Goal: Contribute content: Contribute content

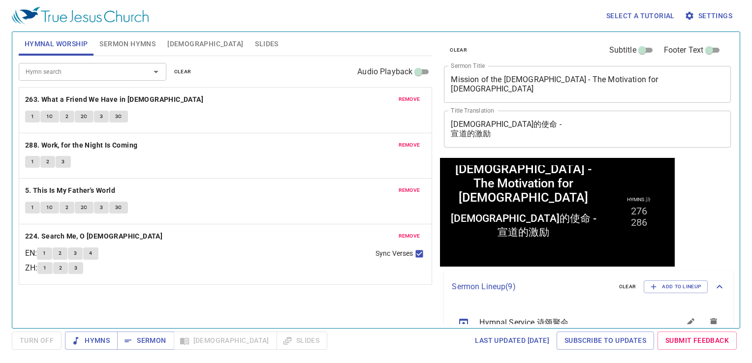
click at [255, 46] on span "Slides" at bounding box center [266, 44] width 23 height 12
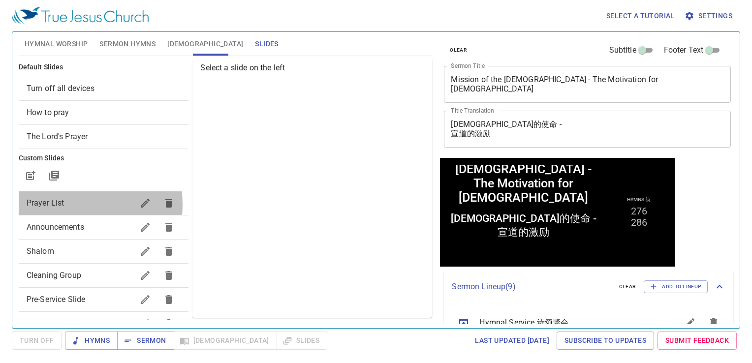
drag, startPoint x: 72, startPoint y: 205, endPoint x: 126, endPoint y: 189, distance: 55.5
click at [72, 204] on span "Prayer List" at bounding box center [80, 203] width 107 height 12
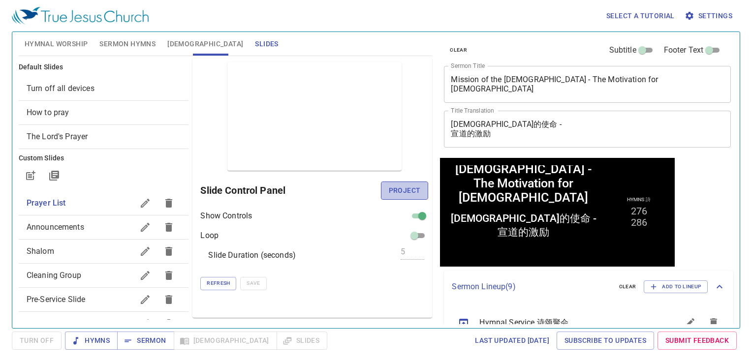
click at [396, 189] on span "Project" at bounding box center [405, 191] width 32 height 12
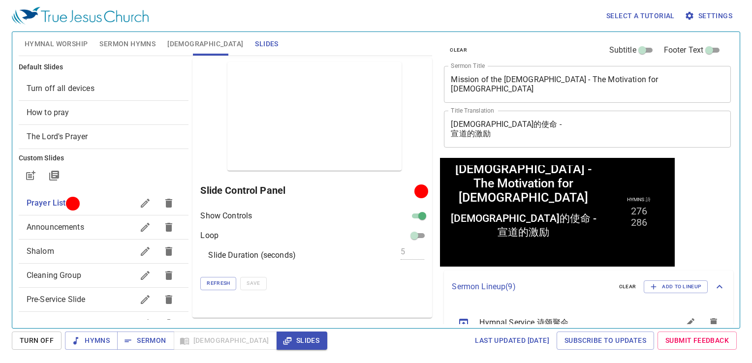
drag, startPoint x: 351, startPoint y: 9, endPoint x: 360, endPoint y: 34, distance: 27.0
click at [348, 10] on div "Select a tutorial Settings" at bounding box center [374, 16] width 725 height 32
click at [274, 16] on div "Select a tutorial Settings" at bounding box center [374, 16] width 725 height 32
click at [67, 42] on span "Hymnal Worship" at bounding box center [57, 44] width 64 height 12
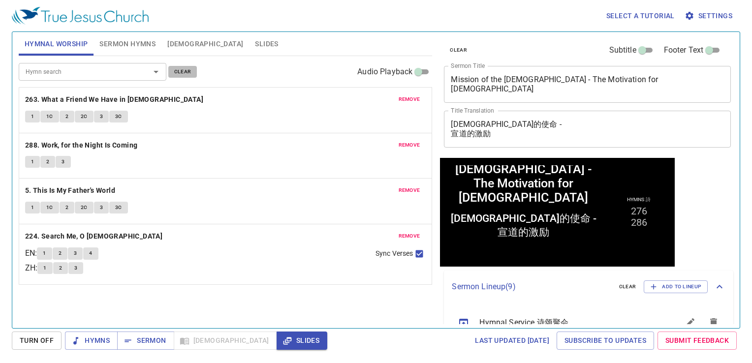
click at [183, 70] on span "clear" at bounding box center [182, 71] width 17 height 9
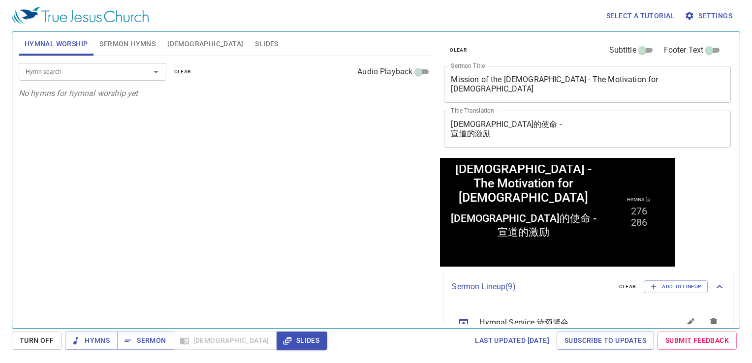
click at [89, 73] on input "Hymn search" at bounding box center [78, 71] width 113 height 11
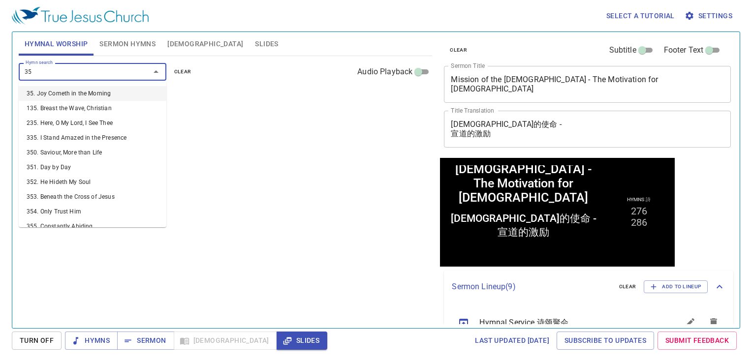
type input "350"
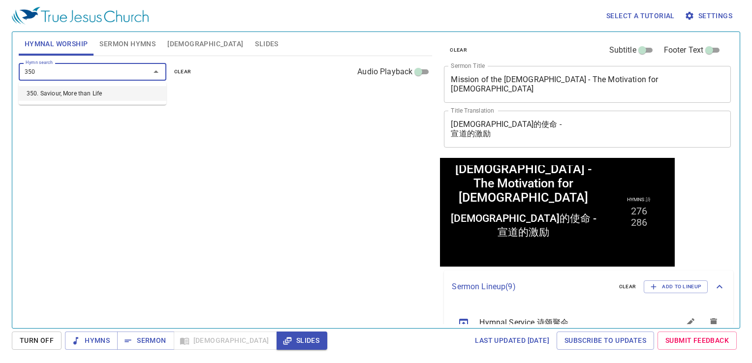
click at [74, 89] on li "350. Saviour, More than Life" at bounding box center [93, 93] width 148 height 15
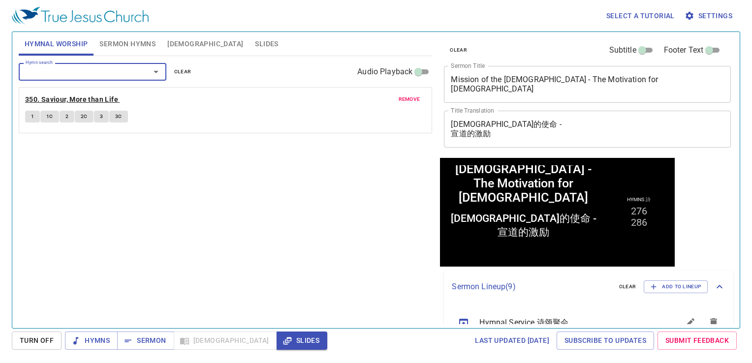
type input "2"
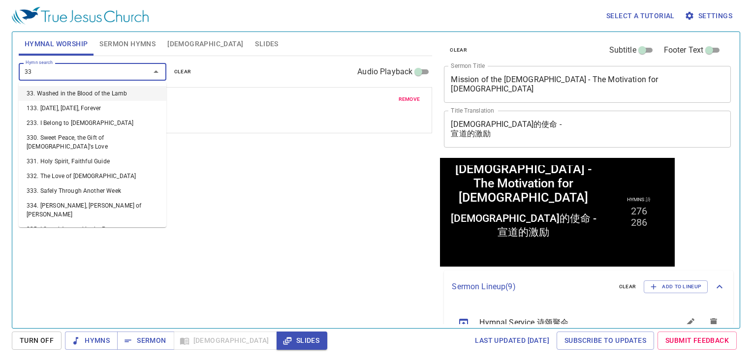
type input "335"
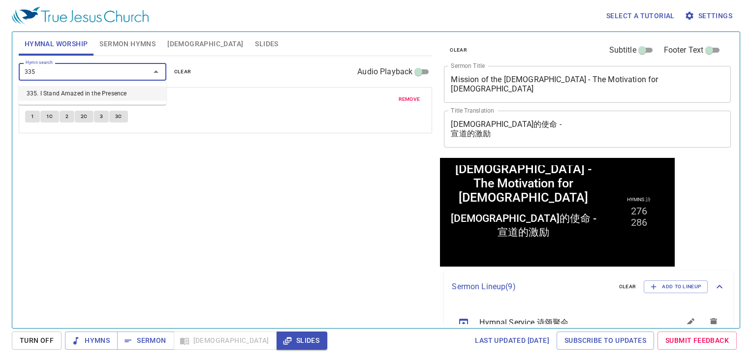
click at [83, 96] on li "335. I Stand Amazed in the Presence" at bounding box center [93, 93] width 148 height 15
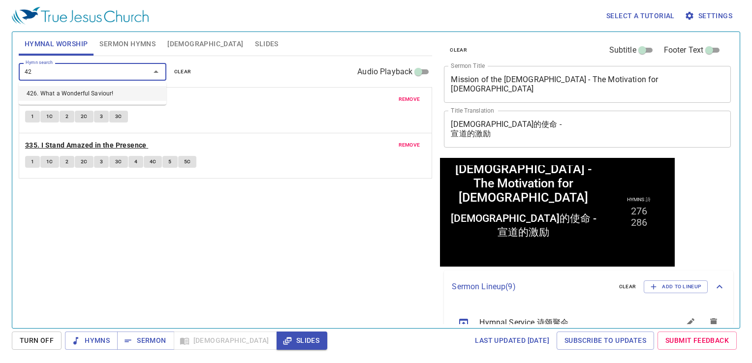
type input "426"
click at [122, 89] on li "426. What a Wonderful Saviour!" at bounding box center [93, 93] width 148 height 15
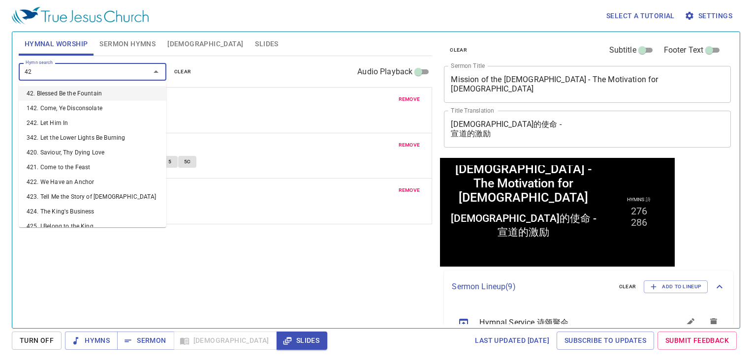
type input "427"
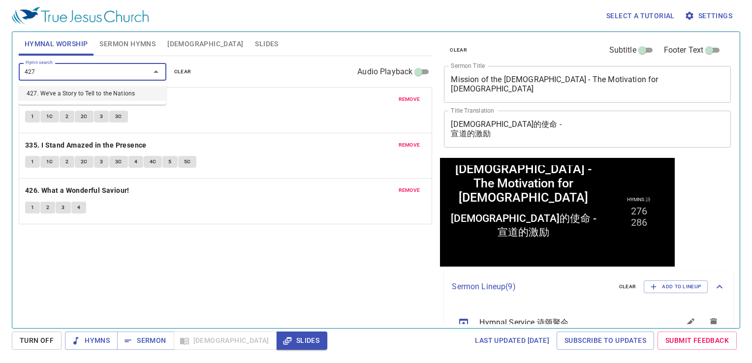
click at [126, 91] on li "427. We've a Story to Tell to the Nations" at bounding box center [93, 93] width 148 height 15
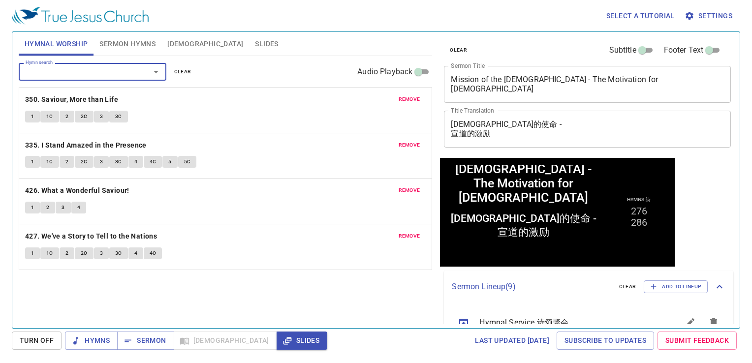
click at [122, 46] on span "Sermon Hymns" at bounding box center [127, 44] width 56 height 12
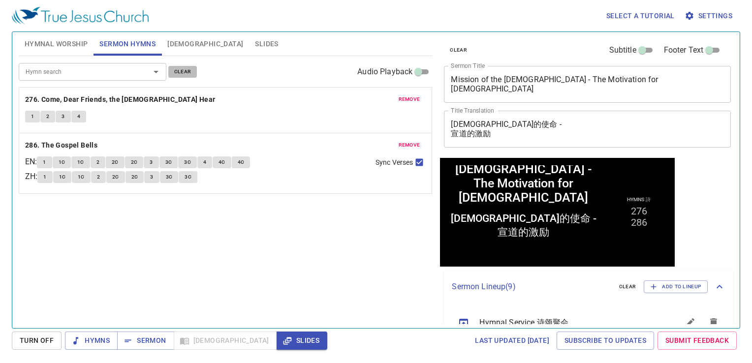
click at [180, 67] on span "clear" at bounding box center [182, 71] width 17 height 9
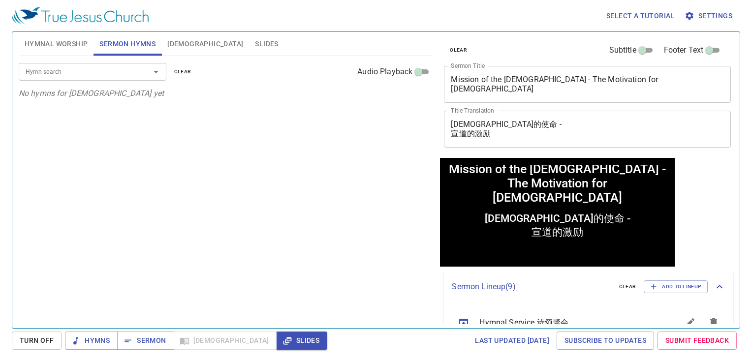
click at [123, 70] on input "Hymn search" at bounding box center [78, 71] width 113 height 11
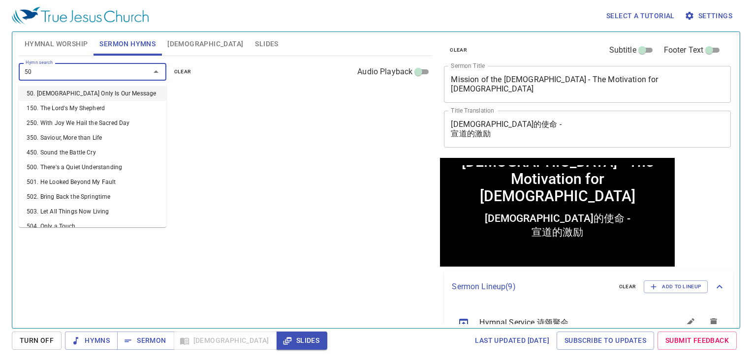
type input "508"
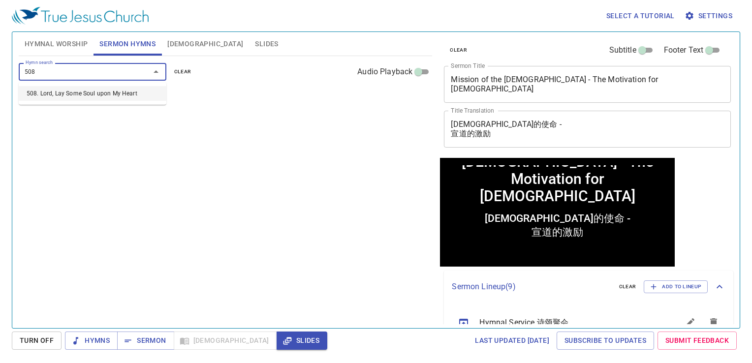
click at [144, 92] on li "508. Lord, Lay Some Soul upon My Heart" at bounding box center [93, 93] width 148 height 15
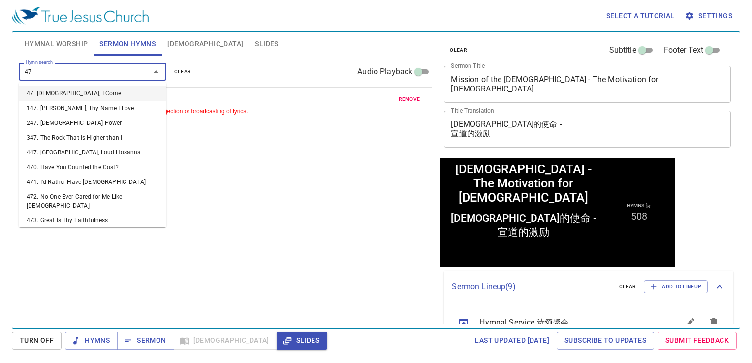
type input "472"
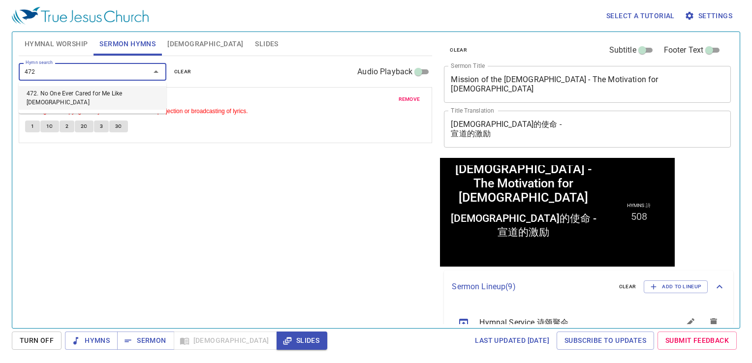
click at [124, 96] on li "472. No One Ever Cared for Me Like [DEMOGRAPHIC_DATA]" at bounding box center [93, 98] width 148 height 24
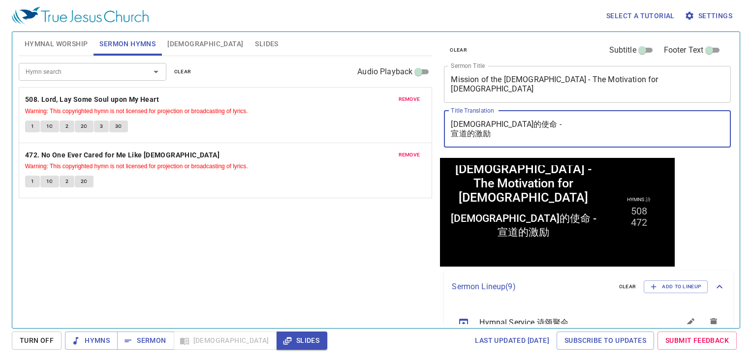
drag, startPoint x: 497, startPoint y: 138, endPoint x: 450, endPoint y: 113, distance: 53.5
click at [450, 113] on div "教会的使命 - 宣道的激励 x Title Translation" at bounding box center [587, 129] width 287 height 37
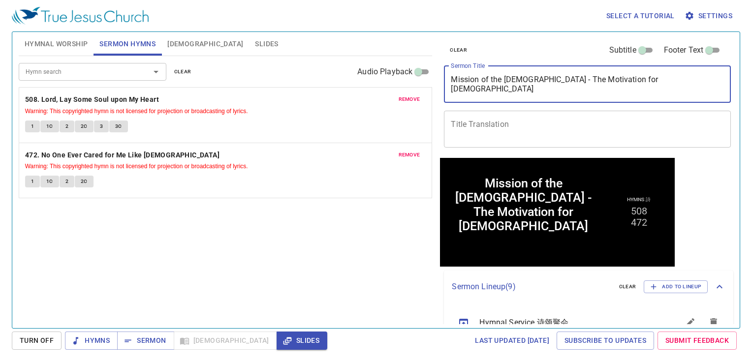
drag, startPoint x: 665, startPoint y: 75, endPoint x: 448, endPoint y: 79, distance: 216.2
click at [448, 79] on div "Mission of the Church - The Motivation for Evangelism x Sermon Title" at bounding box center [587, 84] width 287 height 37
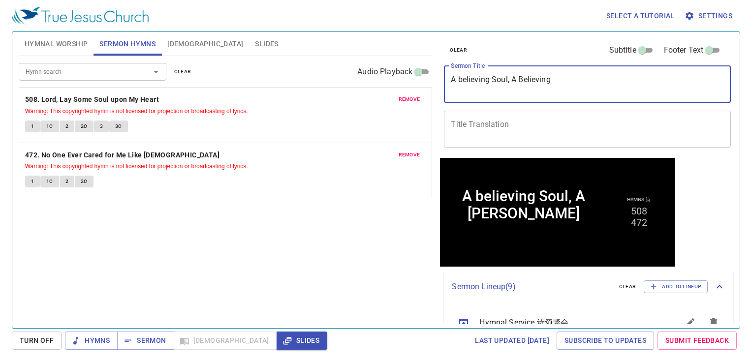
type textarea "A believing Soul, A Believing"
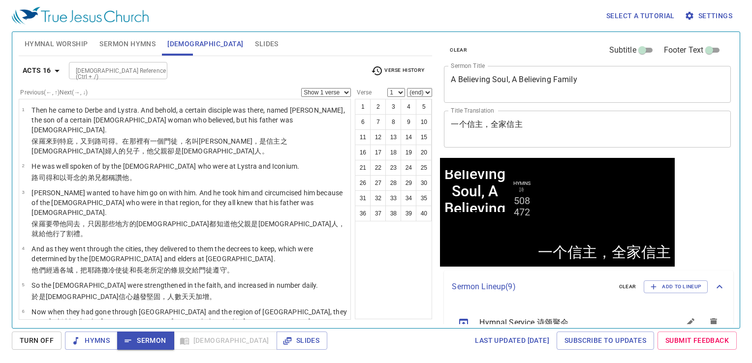
scroll to position [98, 0]
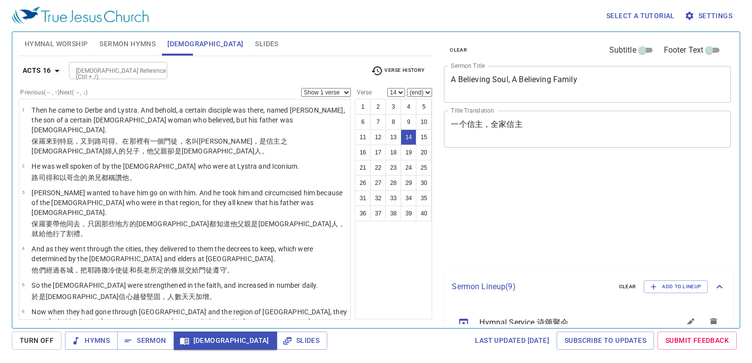
select select "14"
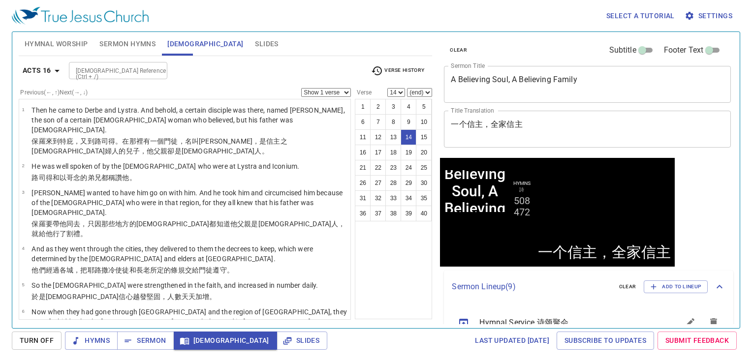
scroll to position [345, 0]
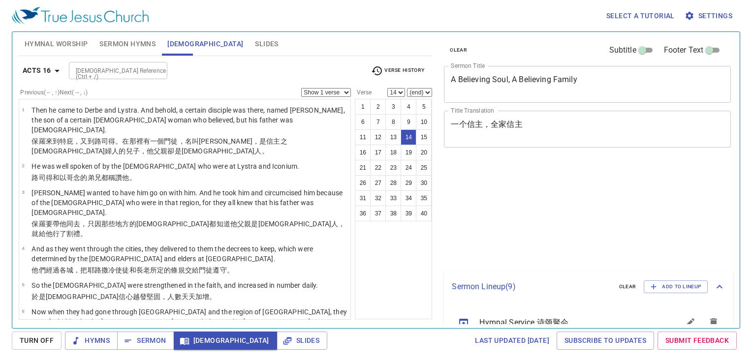
select select "14"
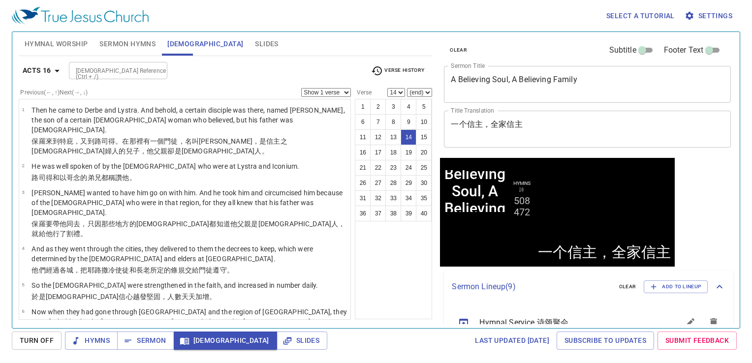
scroll to position [345, 0]
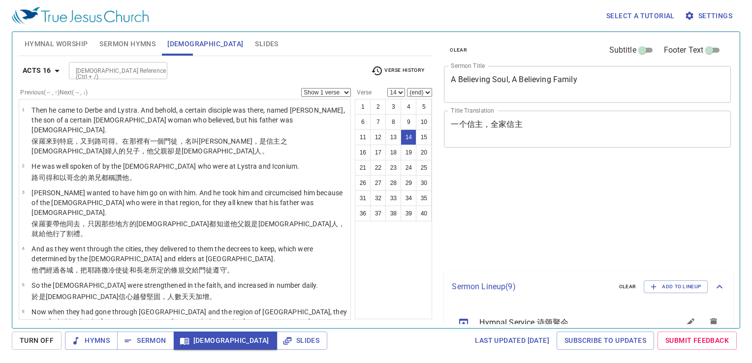
select select "14"
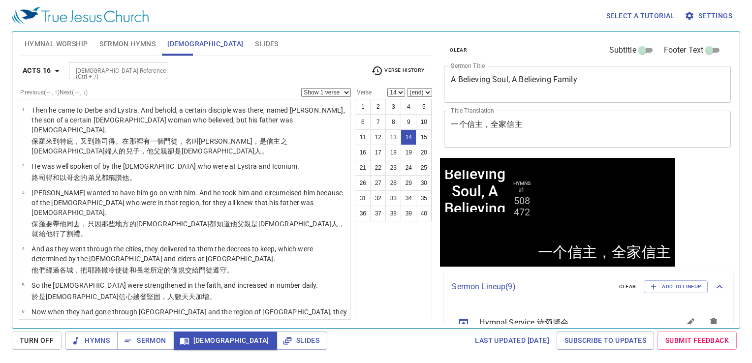
scroll to position [345, 0]
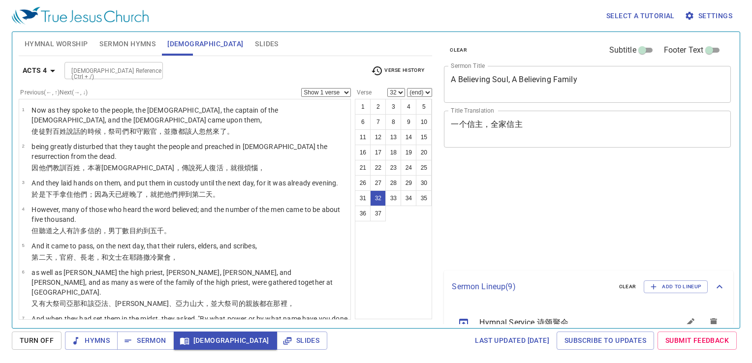
select select "32"
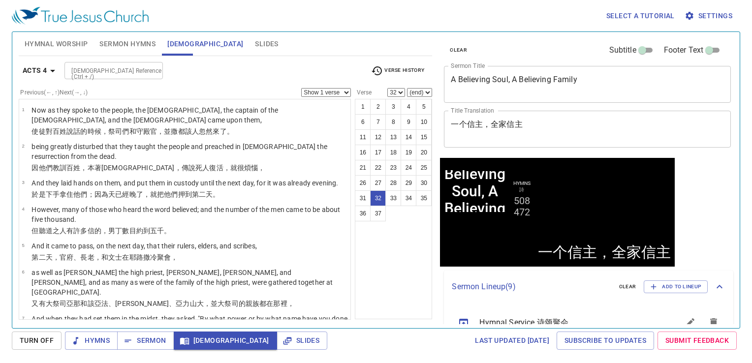
scroll to position [985, 0]
